Goal: Check status

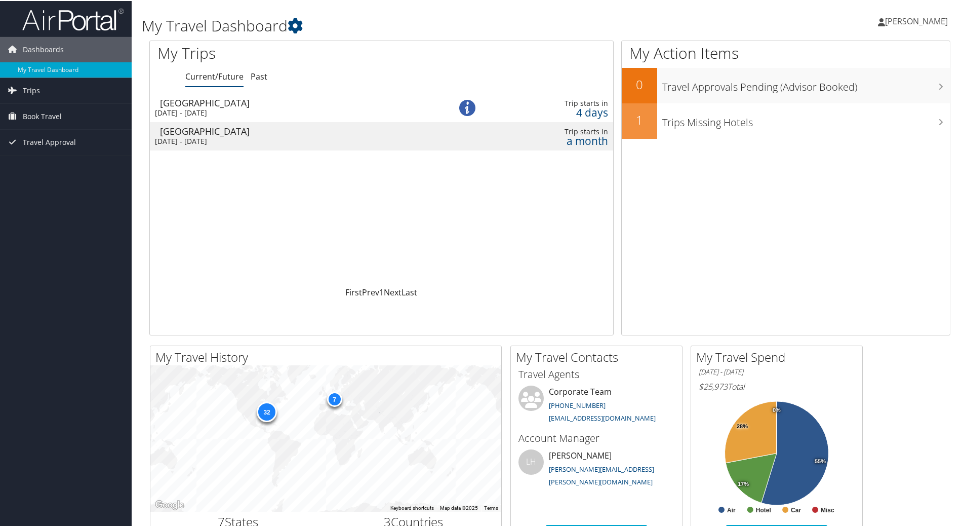
click at [236, 107] on div "Tue 2 Sep 2025 - Thu 4 Sep 2025" at bounding box center [289, 111] width 269 height 9
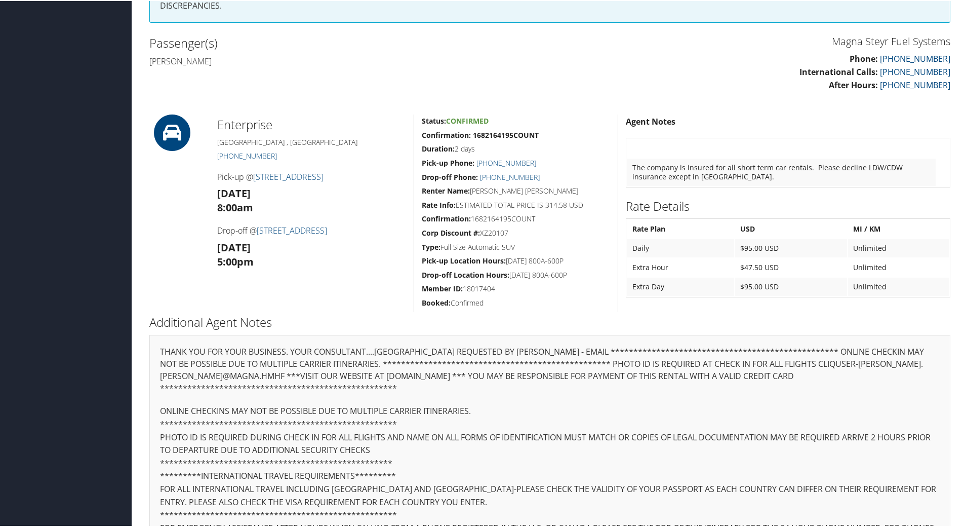
scroll to position [57, 0]
